Goal: Task Accomplishment & Management: Use online tool/utility

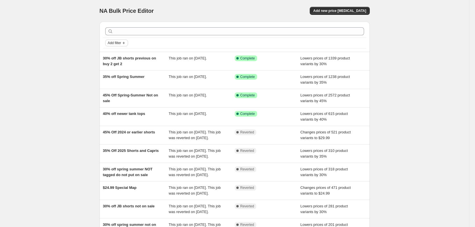
click at [121, 43] on span "Add filter" at bounding box center [114, 43] width 13 height 5
click at [115, 54] on span "Job status" at bounding box center [118, 54] width 17 height 4
click at [132, 78] on span "Complete" at bounding box center [125, 79] width 16 height 4
click at [115, 78] on input "Complete" at bounding box center [112, 79] width 5 height 5
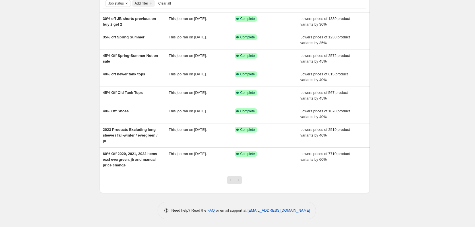
scroll to position [40, 0]
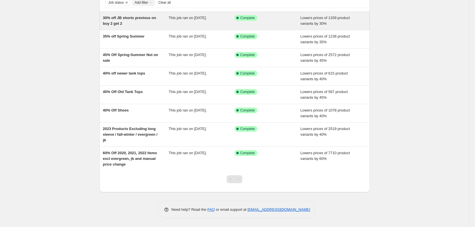
click at [131, 19] on span "30% off JB shorts previous on buy 2 get 2" at bounding box center [129, 21] width 53 height 10
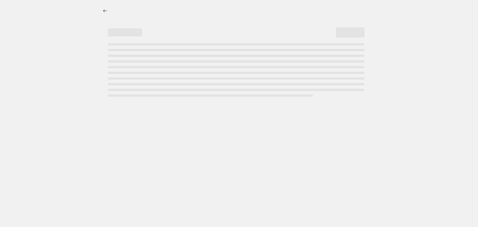
select select "percentage"
select select "no_change"
select select "tag"
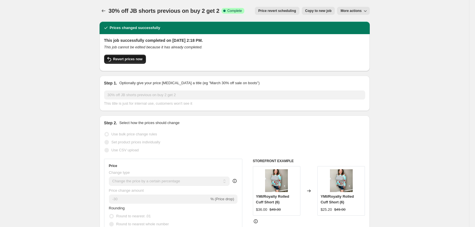
click at [131, 57] on button "Revert prices now" at bounding box center [125, 59] width 42 height 9
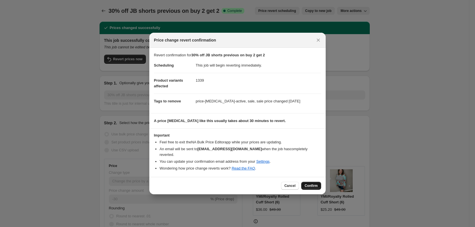
click at [312, 183] on span "Confirm" at bounding box center [311, 185] width 13 height 5
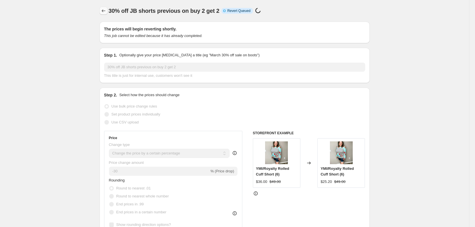
click at [104, 11] on icon "Price change jobs" at bounding box center [104, 11] width 6 height 6
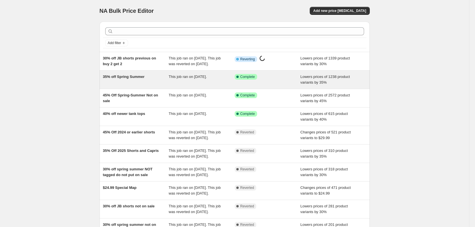
click at [146, 84] on div "35% off Spring Summer" at bounding box center [136, 79] width 66 height 11
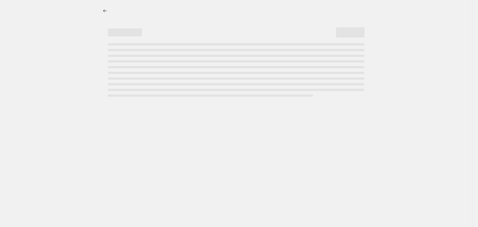
select select "percentage"
select select "no_change"
select select "tag"
select select "not_equal"
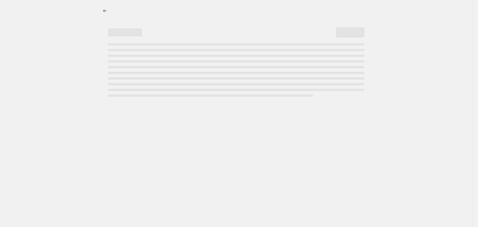
select select "product_status"
select select "vendor"
select select "not_equal"
select select "vendor"
select select "not_equal"
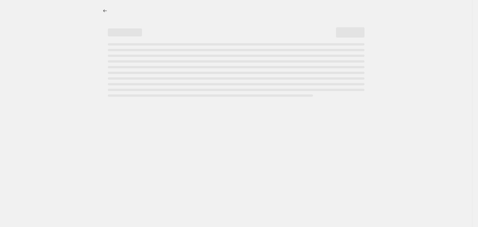
select select "tag"
select select "not_equal"
select select "tag"
select select "not_equal"
select select "tag"
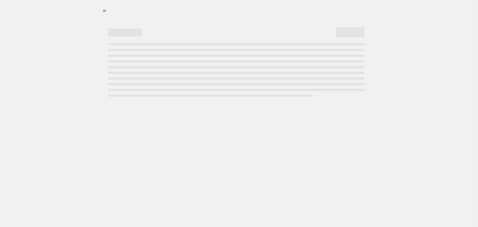
select select "not_equal"
select select "tag"
select select "not_equal"
select select "vendor"
select select "not_equal"
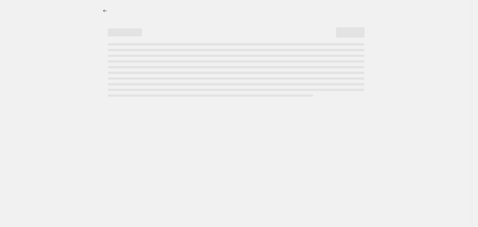
select select "vendor"
select select "not_equal"
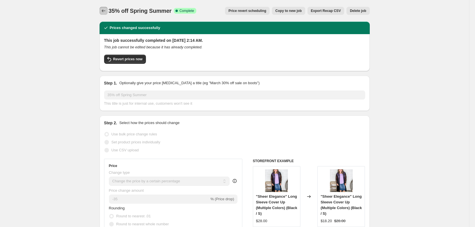
click at [104, 11] on icon "Price change jobs" at bounding box center [104, 11] width 6 height 6
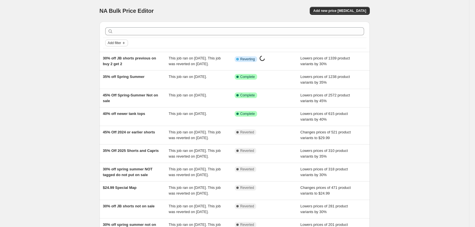
click at [120, 43] on span "Add filter" at bounding box center [114, 43] width 13 height 5
click at [121, 57] on button "Job status" at bounding box center [118, 53] width 20 height 9
click at [123, 76] on span "Complete" at bounding box center [125, 79] width 16 height 6
click at [115, 77] on input "Complete" at bounding box center [112, 79] width 5 height 5
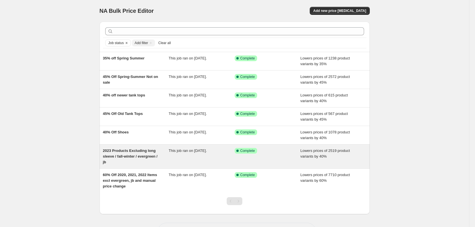
drag, startPoint x: 74, startPoint y: 161, endPoint x: 156, endPoint y: 160, distance: 81.3
click at [75, 161] on div "NA Bulk Price Editor. This page is ready NA Bulk Price Editor Add new price cha…" at bounding box center [234, 124] width 469 height 249
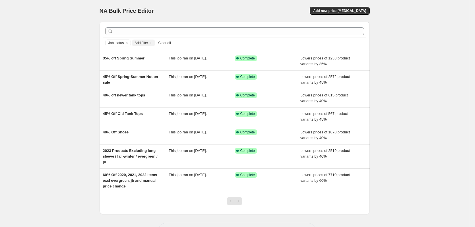
click at [118, 44] on span "Job status" at bounding box center [116, 43] width 16 height 5
click at [164, 42] on span "Clear all" at bounding box center [164, 43] width 13 height 5
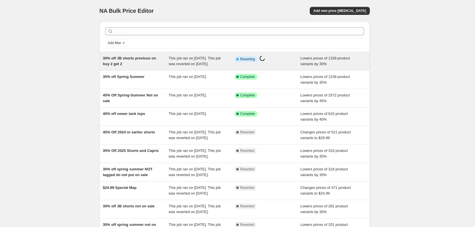
click at [156, 61] on div "30% off JB shorts previous on buy 2 get 2" at bounding box center [136, 60] width 66 height 11
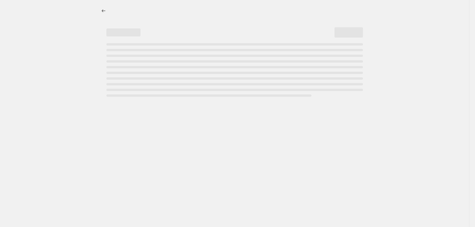
select select "percentage"
select select "no_change"
select select "tag"
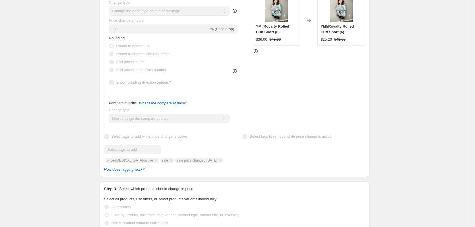
scroll to position [57, 0]
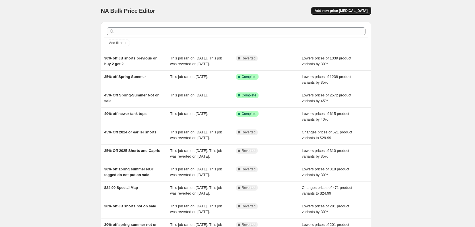
click at [344, 12] on span "Add new price [MEDICAL_DATA]" at bounding box center [340, 11] width 53 height 5
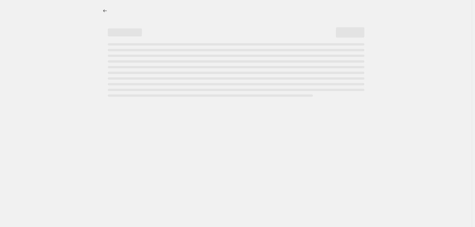
select select "percentage"
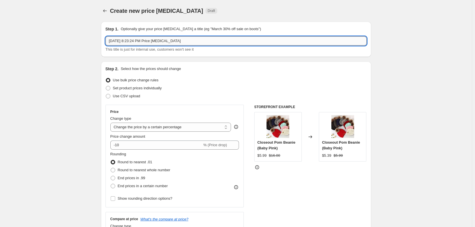
click at [158, 42] on input "Aug 25, 2025, 8:23:24 PM Price change job" at bounding box center [235, 40] width 261 height 9
drag, startPoint x: 194, startPoint y: 39, endPoint x: 99, endPoint y: 37, distance: 94.7
type input "75% off Denin [DATE] sale"
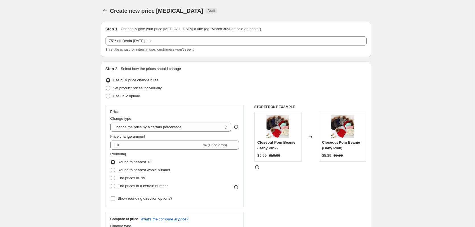
click at [126, 146] on input "-10" at bounding box center [156, 144] width 92 height 9
type input "-1"
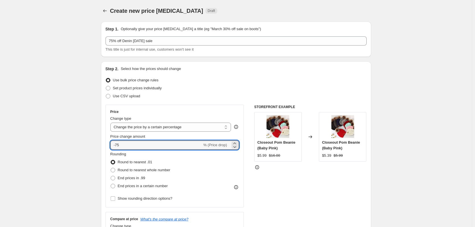
type input "-75"
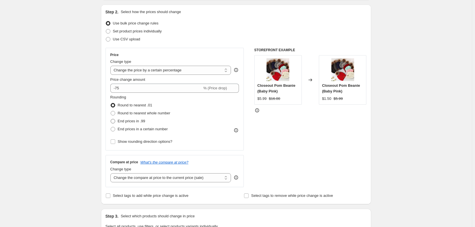
click at [115, 122] on span at bounding box center [113, 121] width 5 height 5
click at [111, 119] on input "End prices in .99" at bounding box center [111, 119] width 0 height 0
radio input "true"
click at [91, 121] on div "Create new price change job. This page is ready Create new price change job Dra…" at bounding box center [236, 231] width 472 height 576
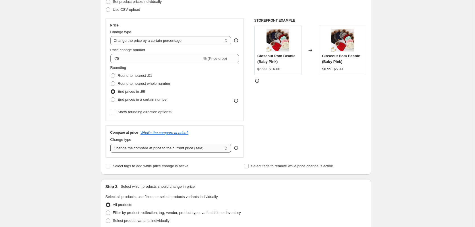
scroll to position [114, 0]
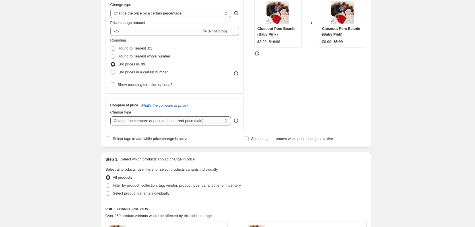
click at [149, 123] on select "Change the compare at price to the current price (sale) Change the compare at p…" at bounding box center [170, 120] width 121 height 9
select select "no_change"
click at [111, 116] on select "Change the compare at price to the current price (sale) Change the compare at p…" at bounding box center [170, 120] width 121 height 9
click at [121, 139] on span "Select tags to add while price change is active" at bounding box center [151, 138] width 76 height 4
click at [110, 139] on input "Select tags to add while price change is active" at bounding box center [108, 138] width 5 height 5
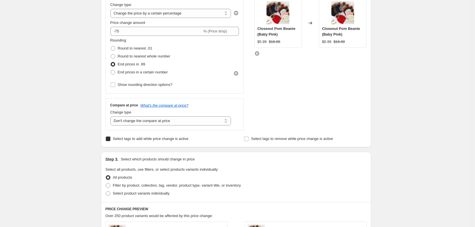
checkbox input "true"
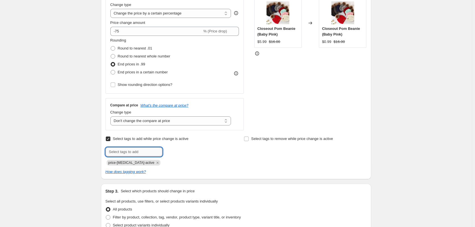
click at [136, 156] on input "text" at bounding box center [133, 151] width 57 height 9
type input "sale"
type input "final-sale"
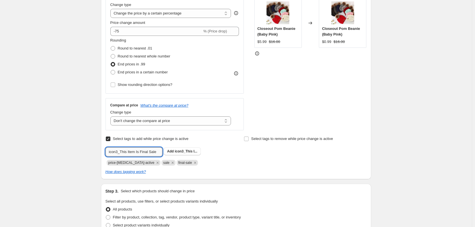
type input "icon3_This Item Is Final Sale"
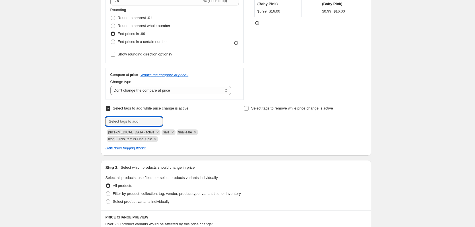
scroll to position [256, 0]
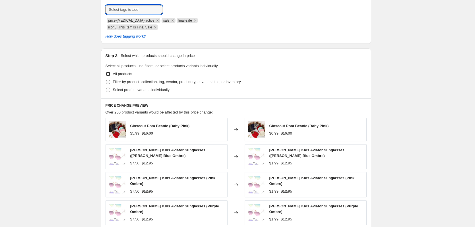
click at [125, 80] on span "Filter by product, collection, tag, vendor, product type, variant title, or inv…" at bounding box center [177, 82] width 128 height 4
click at [106, 80] on input "Filter by product, collection, tag, vendor, product type, variant title, or inv…" at bounding box center [106, 80] width 0 height 0
radio input "true"
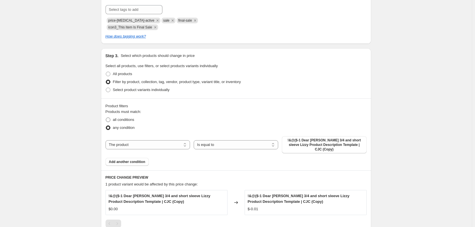
click at [124, 120] on span "all conditions" at bounding box center [123, 119] width 21 height 4
click at [106, 118] on input "all conditions" at bounding box center [106, 117] width 0 height 0
radio input "true"
click at [154, 142] on select "The product The product's collection The product's tag The product's vendor The…" at bounding box center [147, 144] width 84 height 9
select select "tag"
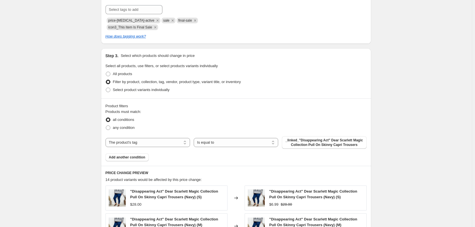
click at [309, 146] on span "_linked_"Disappearing Act" Dear Scarlett Magic Collection Pull On Skinny Capri …" at bounding box center [324, 142] width 78 height 9
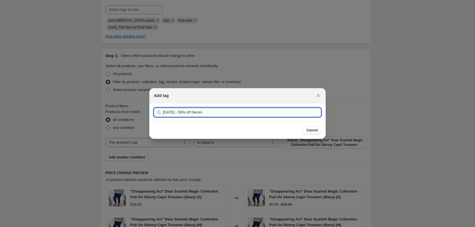
click at [195, 113] on div "Submit Labor Day 2025 - 50% off Denim" at bounding box center [237, 112] width 176 height 18
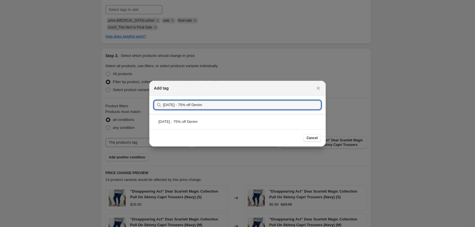
type input "[DATE] - 75% off Denim"
click at [206, 119] on div "[DATE] - 75% off Denim" at bounding box center [237, 121] width 176 height 15
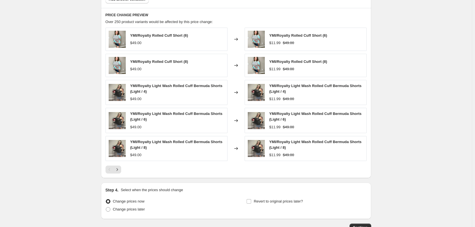
scroll to position [450, 0]
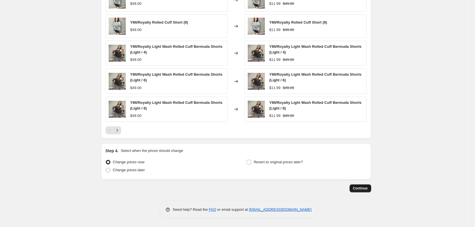
click at [363, 190] on span "Continue" at bounding box center [360, 188] width 15 height 5
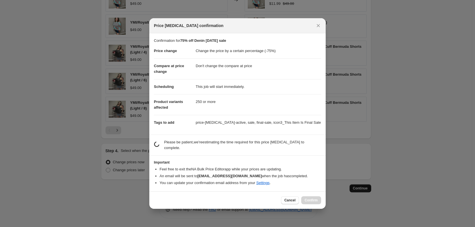
scroll to position [0, 0]
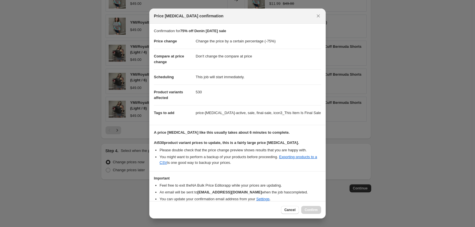
click at [268, 145] on b "At 530 product variant prices to update, this is a fairly large price change jo…" at bounding box center [226, 142] width 145 height 4
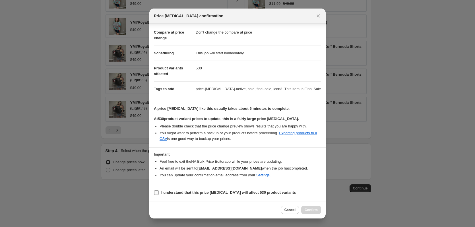
click at [254, 192] on b "I understand that this price change job will affect 530 product variants" at bounding box center [228, 192] width 134 height 4
click at [159, 192] on input "I understand that this price change job will affect 530 product variants" at bounding box center [156, 192] width 5 height 5
checkbox input "true"
click at [315, 206] on button "Confirm" at bounding box center [311, 210] width 20 height 8
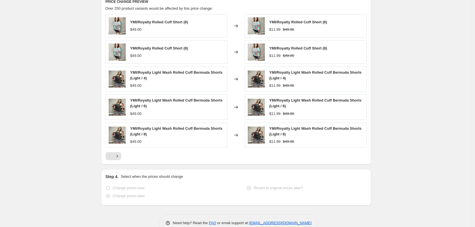
scroll to position [465, 0]
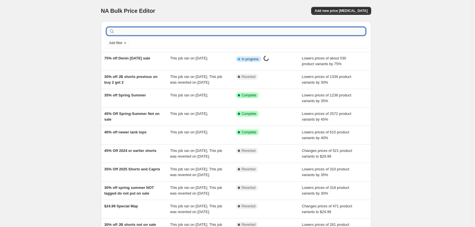
click at [149, 29] on input "text" at bounding box center [241, 31] width 250 height 8
type input "5"
click at [359, 10] on span "Add new price [MEDICAL_DATA]" at bounding box center [340, 11] width 53 height 5
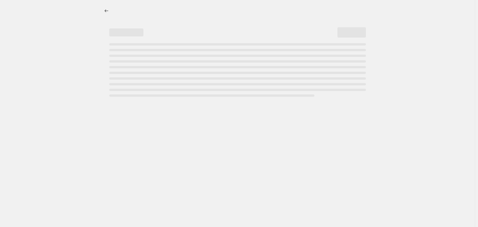
select select "percentage"
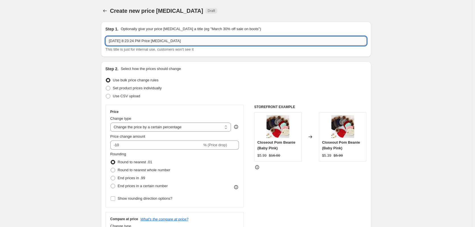
drag, startPoint x: 143, startPoint y: 41, endPoint x: 173, endPoint y: 41, distance: 30.1
click at [145, 41] on input "Aug 25, 2025, 8:23:24 PM Price change job" at bounding box center [235, 40] width 261 height 9
drag, startPoint x: 175, startPoint y: 40, endPoint x: 187, endPoint y: 39, distance: 12.3
click at [174, 40] on input "Aug 25, 2025, 8:23:24 PM Price change job" at bounding box center [235, 40] width 261 height 9
drag, startPoint x: 74, startPoint y: 45, endPoint x: 52, endPoint y: 45, distance: 21.3
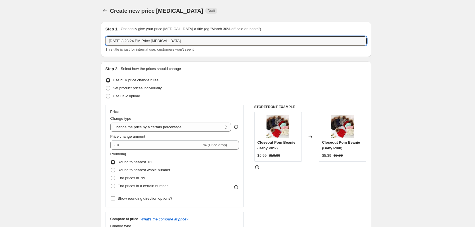
type input "50% off Denim Labor Day Sale"
drag, startPoint x: 137, startPoint y: 139, endPoint x: 138, endPoint y: 142, distance: 3.1
click at [138, 141] on div "Price change amount -10 % (Price drop)" at bounding box center [174, 142] width 129 height 16
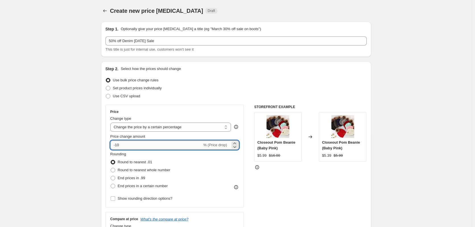
drag, startPoint x: 138, startPoint y: 142, endPoint x: 139, endPoint y: 146, distance: 4.7
click at [139, 146] on input "-10" at bounding box center [156, 144] width 92 height 9
type input "-1"
type input "-50"
drag, startPoint x: 132, startPoint y: 179, endPoint x: 126, endPoint y: 178, distance: 6.6
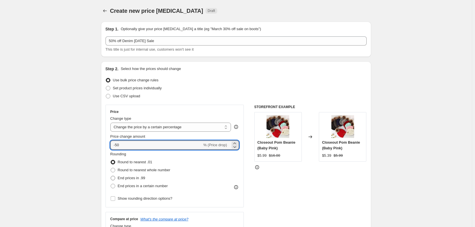
click at [131, 179] on span "End prices in .99" at bounding box center [132, 178] width 28 height 4
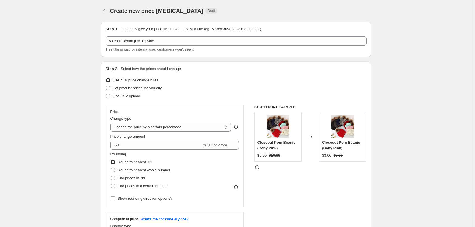
click at [107, 176] on div "Step 2. Select how the prices should change Use bulk price change rules Set pro…" at bounding box center [236, 161] width 270 height 200
click at [115, 179] on span at bounding box center [112, 177] width 5 height 5
click at [111, 176] on input "End prices in .99" at bounding box center [111, 176] width 0 height 0
radio input "true"
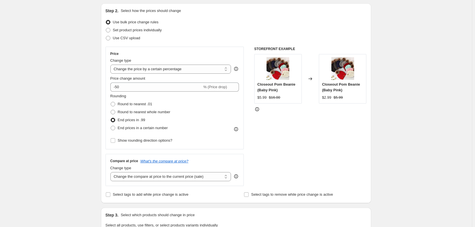
scroll to position [142, 0]
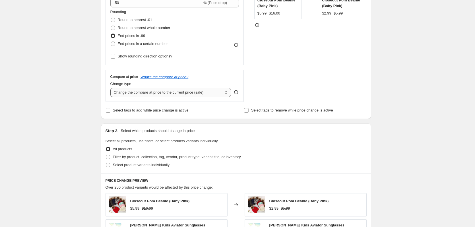
click at [145, 95] on select "Change the compare at price to the current price (sale) Change the compare at p…" at bounding box center [170, 92] width 121 height 9
select select "no_change"
click at [111, 88] on select "Change the compare at price to the current price (sale) Change the compare at p…" at bounding box center [170, 92] width 121 height 9
click at [132, 113] on label "Select tags to add while price change is active" at bounding box center [146, 110] width 83 height 8
click at [110, 113] on input "Select tags to add while price change is active" at bounding box center [108, 110] width 5 height 5
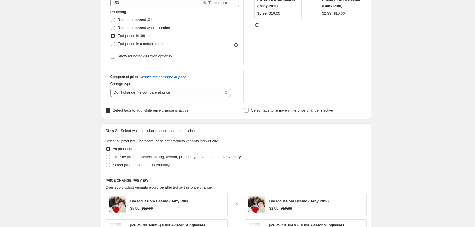
checkbox input "true"
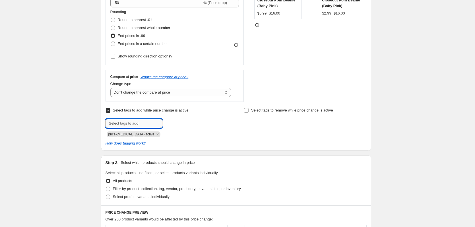
click at [139, 121] on input "text" at bounding box center [133, 123] width 57 height 9
type input "sale"
type input "final-sale"
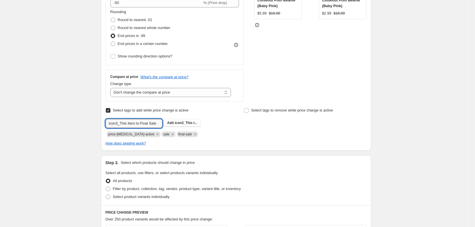
type input "icon3_This Item Is Final Sale"
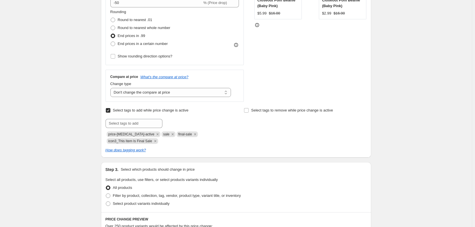
click at [104, 119] on div "Step 2. Select how the prices should change Use bulk price change rules Set pro…" at bounding box center [236, 38] width 270 height 238
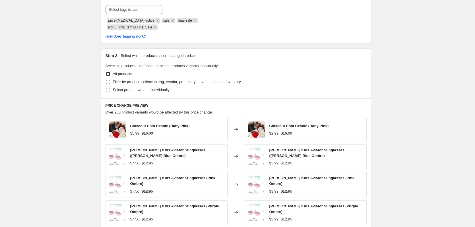
click at [149, 83] on span "Filter by product, collection, tag, vendor, product type, variant title, or inv…" at bounding box center [177, 82] width 128 height 4
click at [106, 80] on input "Filter by product, collection, tag, vendor, product type, variant title, or inv…" at bounding box center [106, 80] width 0 height 0
radio input "true"
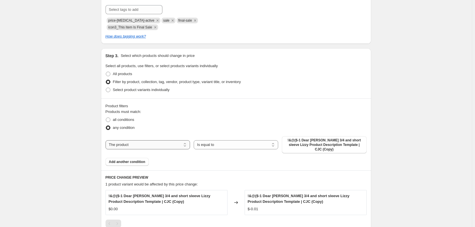
click at [169, 142] on select "The product The product's collection The product's tag The product's vendor The…" at bounding box center [147, 144] width 84 height 9
select select "tag"
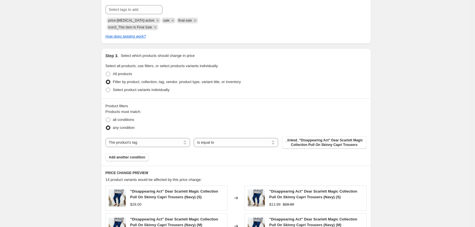
click at [302, 143] on span "_linked_"Disappearing Act" Dear Scarlett Magic Collection Pull On Skinny Capri …" at bounding box center [324, 142] width 78 height 9
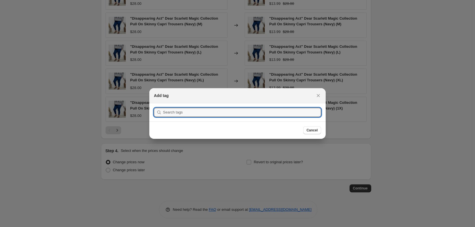
scroll to position [0, 0]
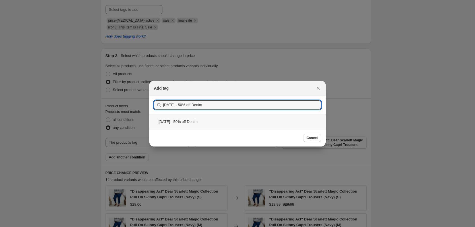
type input "Labor Day 2025 - 50% off Denim"
click at [244, 122] on div "Labor Day 2025 - 50% off Denim" at bounding box center [237, 121] width 176 height 15
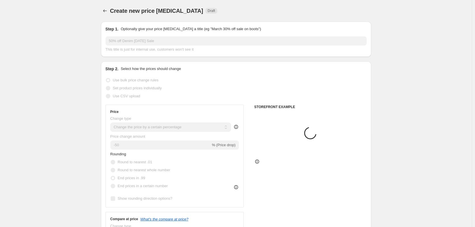
scroll to position [256, 0]
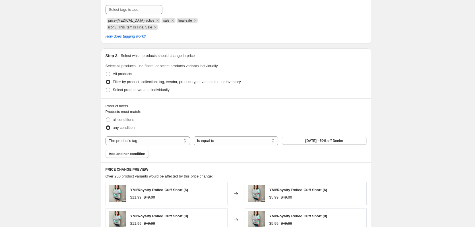
click at [69, 117] on div "Create new price change job. This page is ready Create new price change job Dra…" at bounding box center [236, 82] width 472 height 676
click at [134, 154] on span "Add another condition" at bounding box center [127, 154] width 36 height 5
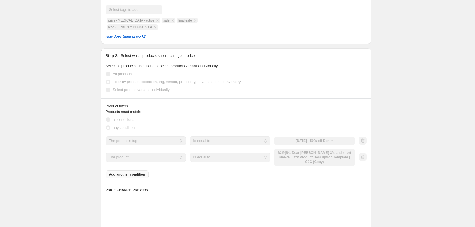
click at [134, 155] on select "The product The product's collection The product's tag The product's vendor The…" at bounding box center [145, 157] width 81 height 9
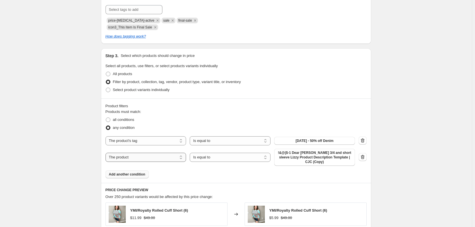
click at [150, 156] on select "The product The product's collection The product's tag The product's vendor The…" at bounding box center [145, 157] width 81 height 9
select select "tag"
click at [218, 156] on select "Is equal to Is not equal to" at bounding box center [230, 157] width 81 height 9
select select "not_equal"
click at [307, 156] on span "_linked_"Disappearing Act" Dear Scarlett Magic Collection Pull On Skinny Capri …" at bounding box center [315, 157] width 74 height 14
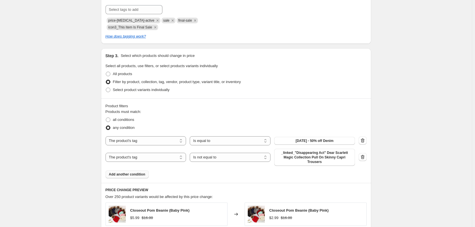
scroll to position [0, 0]
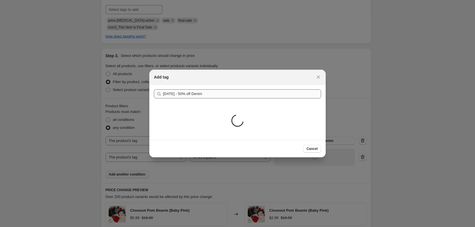
click at [196, 105] on div "Loading..." at bounding box center [237, 121] width 176 height 37
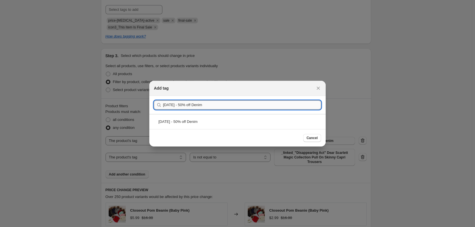
click at [196, 105] on input "Labor Day 2025 - 50% off Denim" at bounding box center [242, 104] width 158 height 9
type input "[DATE] - 75% off Denim"
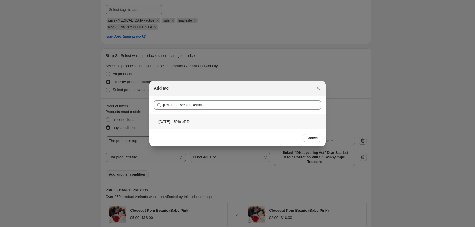
click at [212, 124] on div "[DATE] - 75% off Denim" at bounding box center [237, 121] width 176 height 15
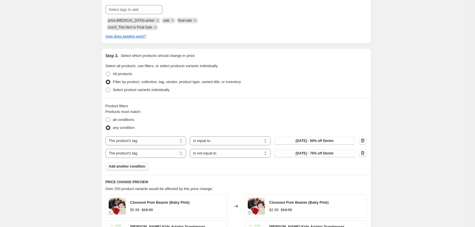
click at [118, 124] on label "any condition" at bounding box center [119, 128] width 29 height 8
click at [106, 125] on input "any condition" at bounding box center [106, 125] width 0 height 0
click at [119, 120] on span "all conditions" at bounding box center [123, 119] width 21 height 4
click at [106, 118] on input "all conditions" at bounding box center [106, 117] width 0 height 0
radio input "true"
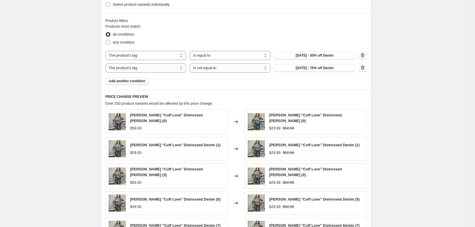
scroll to position [0, 0]
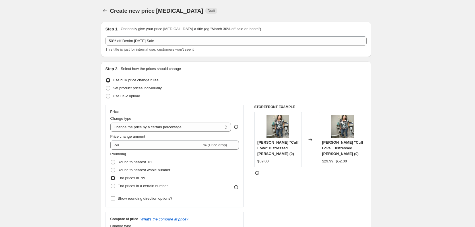
select select "percentage"
select select "no_change"
select select "tag"
select select "not_equal"
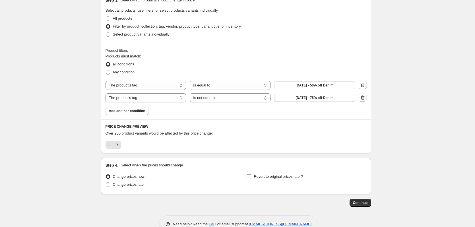
scroll to position [313, 0]
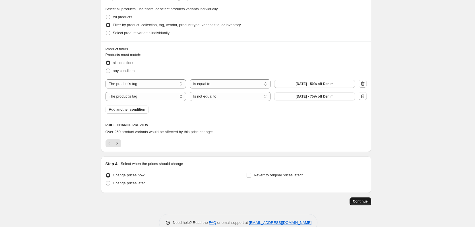
click at [361, 203] on span "Continue" at bounding box center [360, 201] width 15 height 5
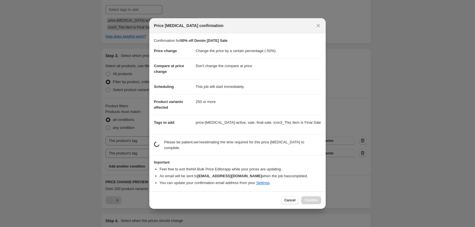
scroll to position [0, 0]
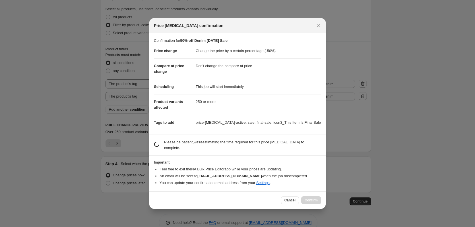
click at [310, 174] on li "An email will be sent to contact@lolamonroe.com when the job has completed ." at bounding box center [240, 176] width 161 height 6
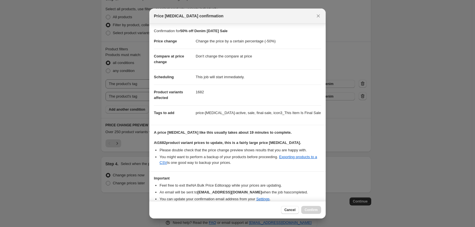
scroll to position [24, 0]
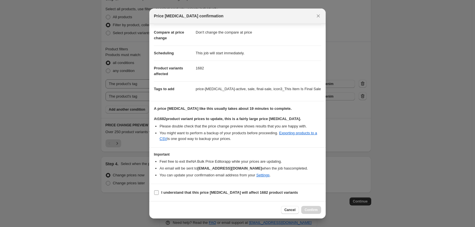
click at [267, 190] on b "I understand that this price change job will affect 1682 product variants" at bounding box center [229, 192] width 137 height 4
click at [159, 190] on input "I understand that this price change job will affect 1682 product variants" at bounding box center [156, 192] width 5 height 5
checkbox input "true"
click at [315, 210] on span "Confirm" at bounding box center [311, 210] width 13 height 5
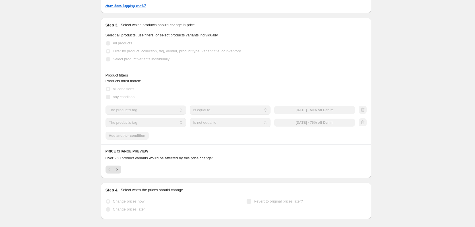
scroll to position [328, 0]
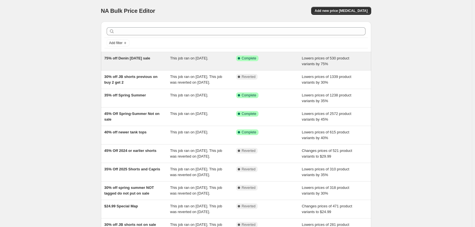
click at [131, 63] on div "75% off Denin [DATE] sale" at bounding box center [137, 60] width 66 height 11
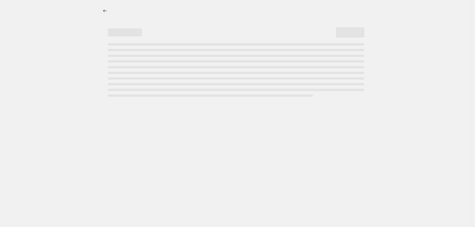
select select "percentage"
select select "no_change"
select select "tag"
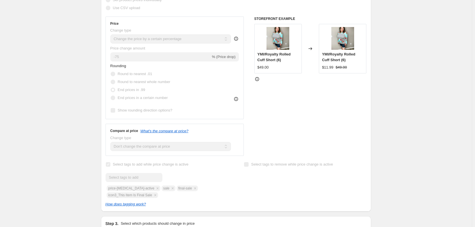
scroll to position [284, 0]
